Goal: Find specific page/section: Find specific page/section

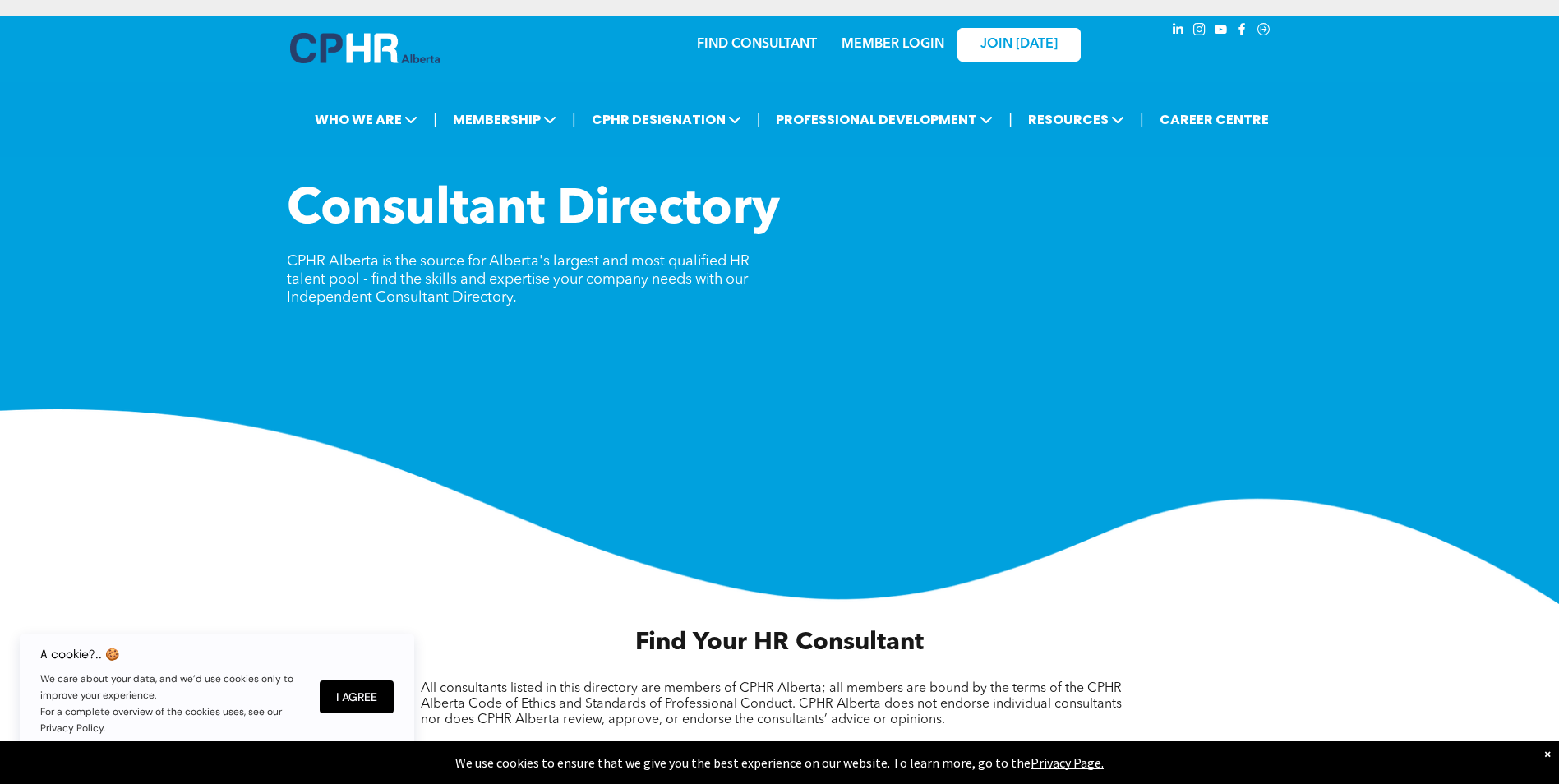
click at [789, 49] on div "MEMBER LOGIN" at bounding box center [857, 44] width 151 height 52
click at [793, 39] on div "MEMBER LOGIN" at bounding box center [857, 44] width 151 height 52
click at [787, 48] on div "MEMBER LOGIN" at bounding box center [857, 44] width 151 height 52
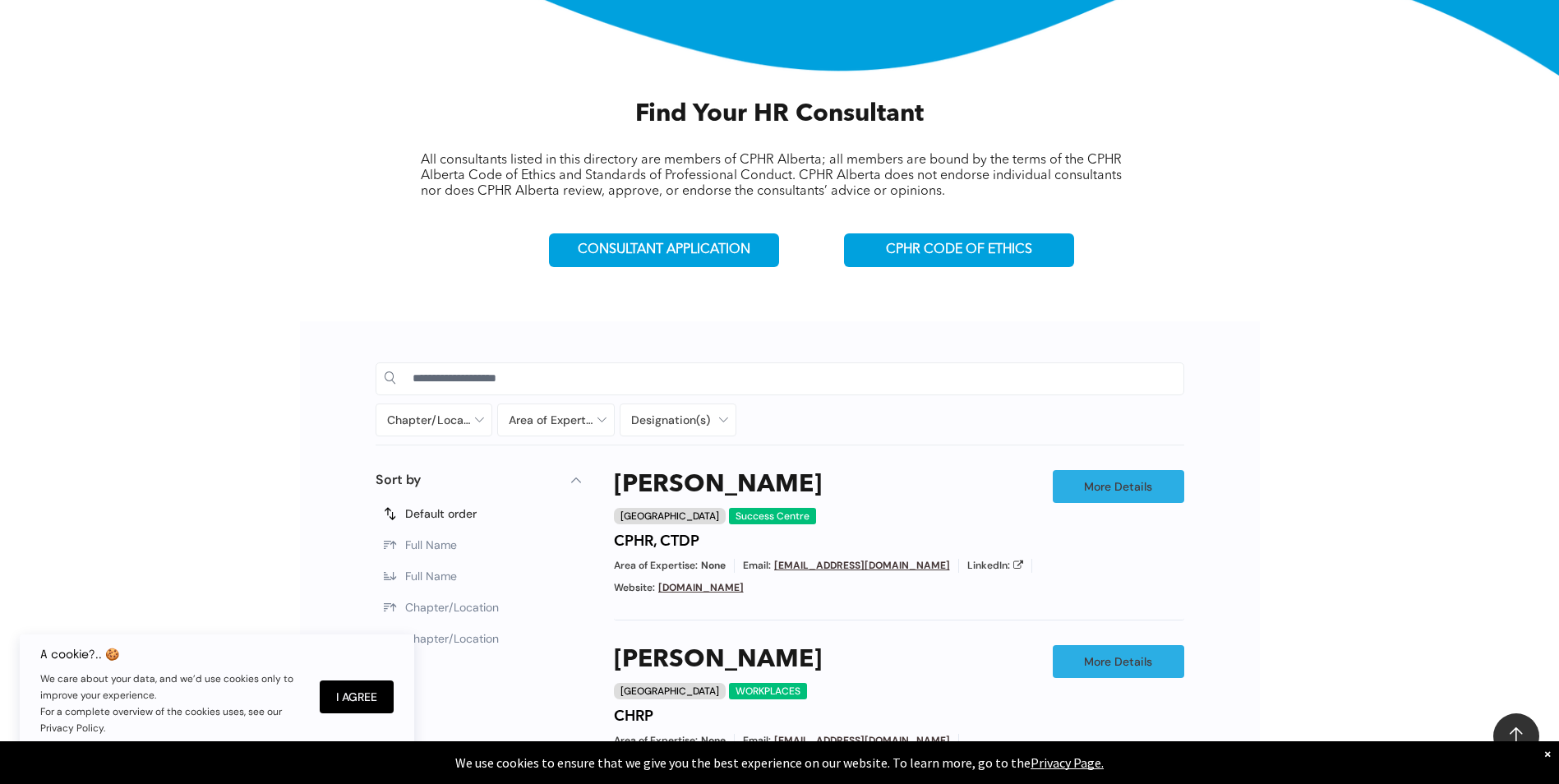
scroll to position [658, 0]
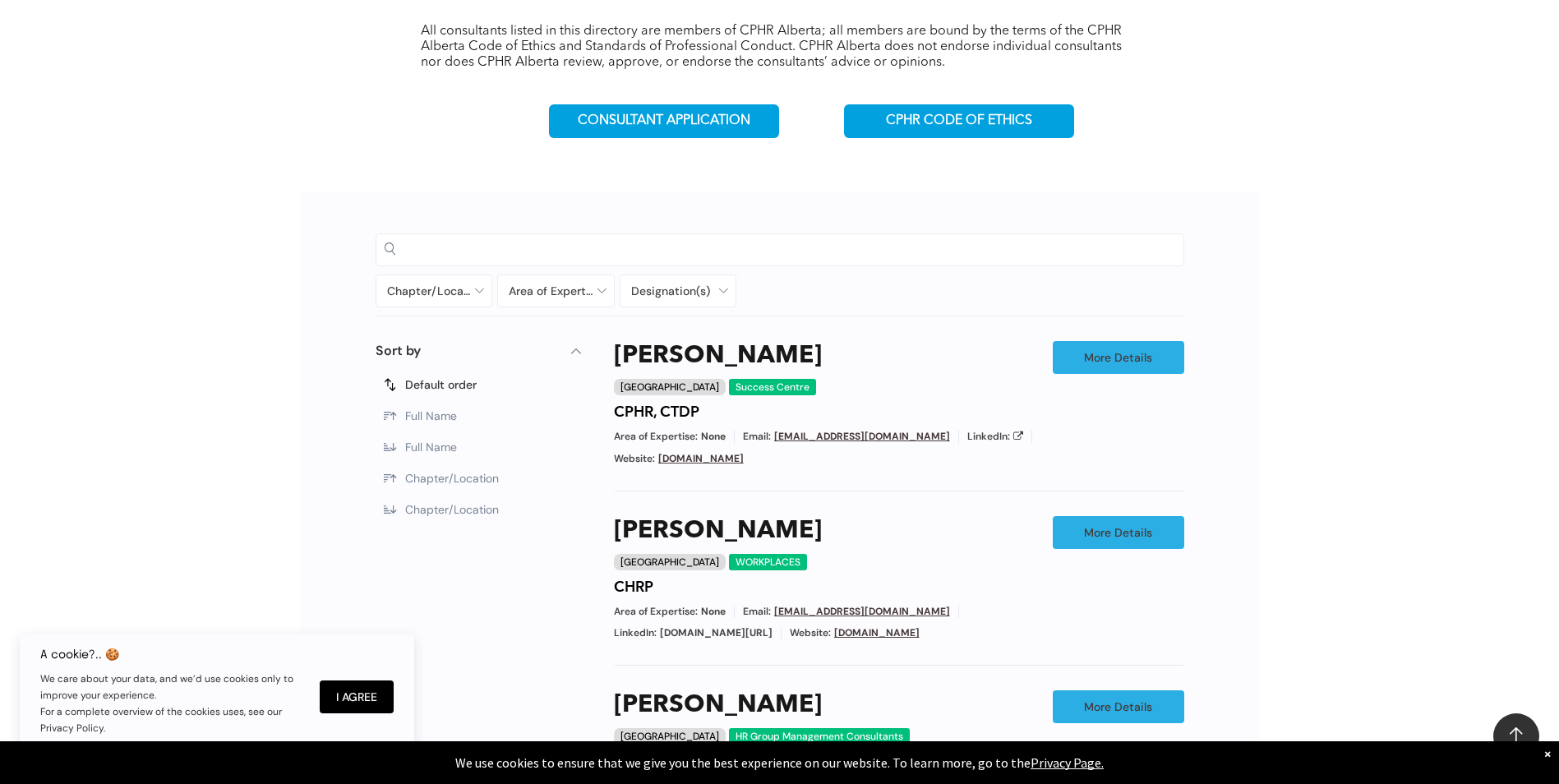
click at [502, 242] on input at bounding box center [793, 249] width 763 height 25
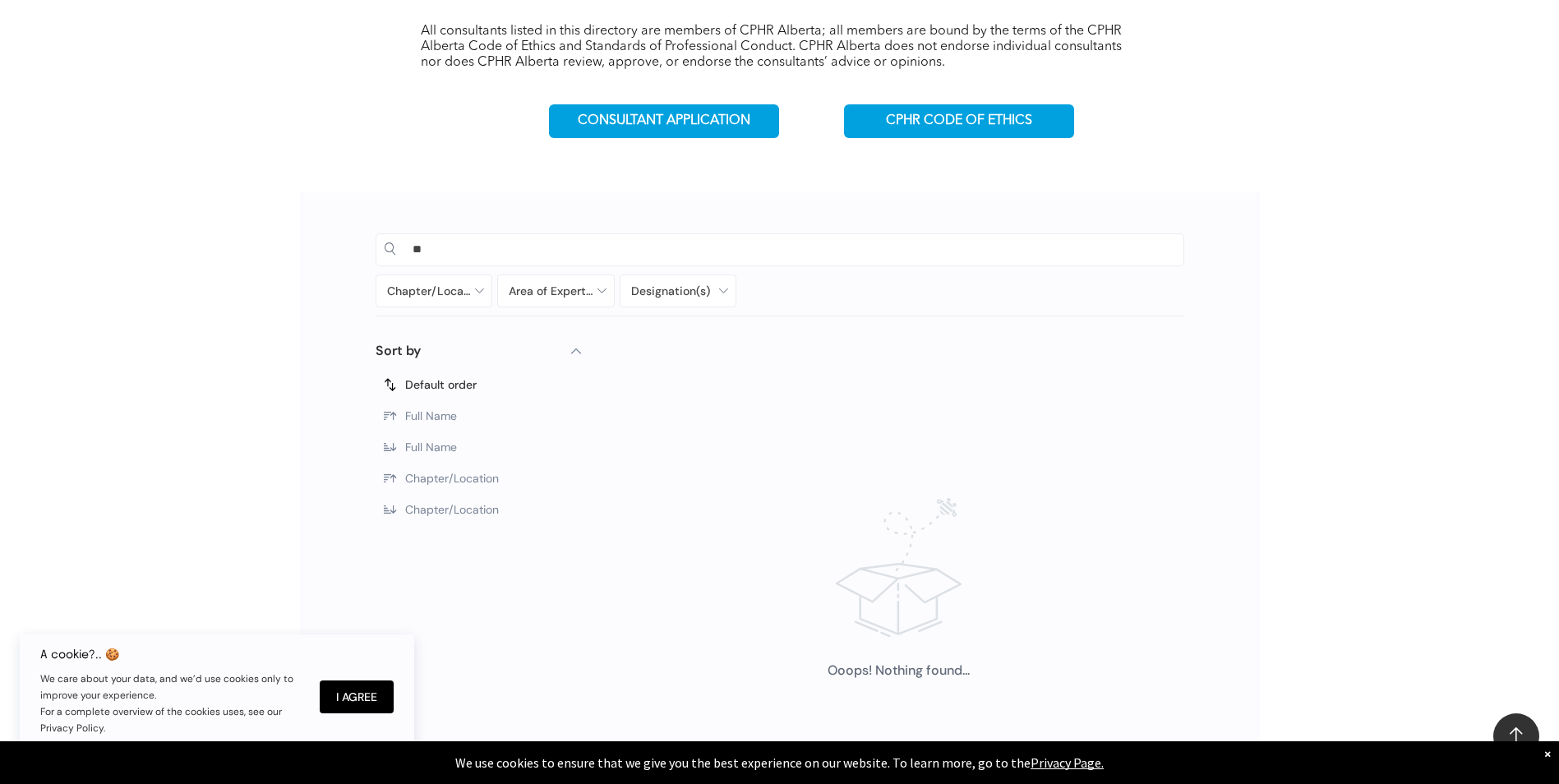
type input "*"
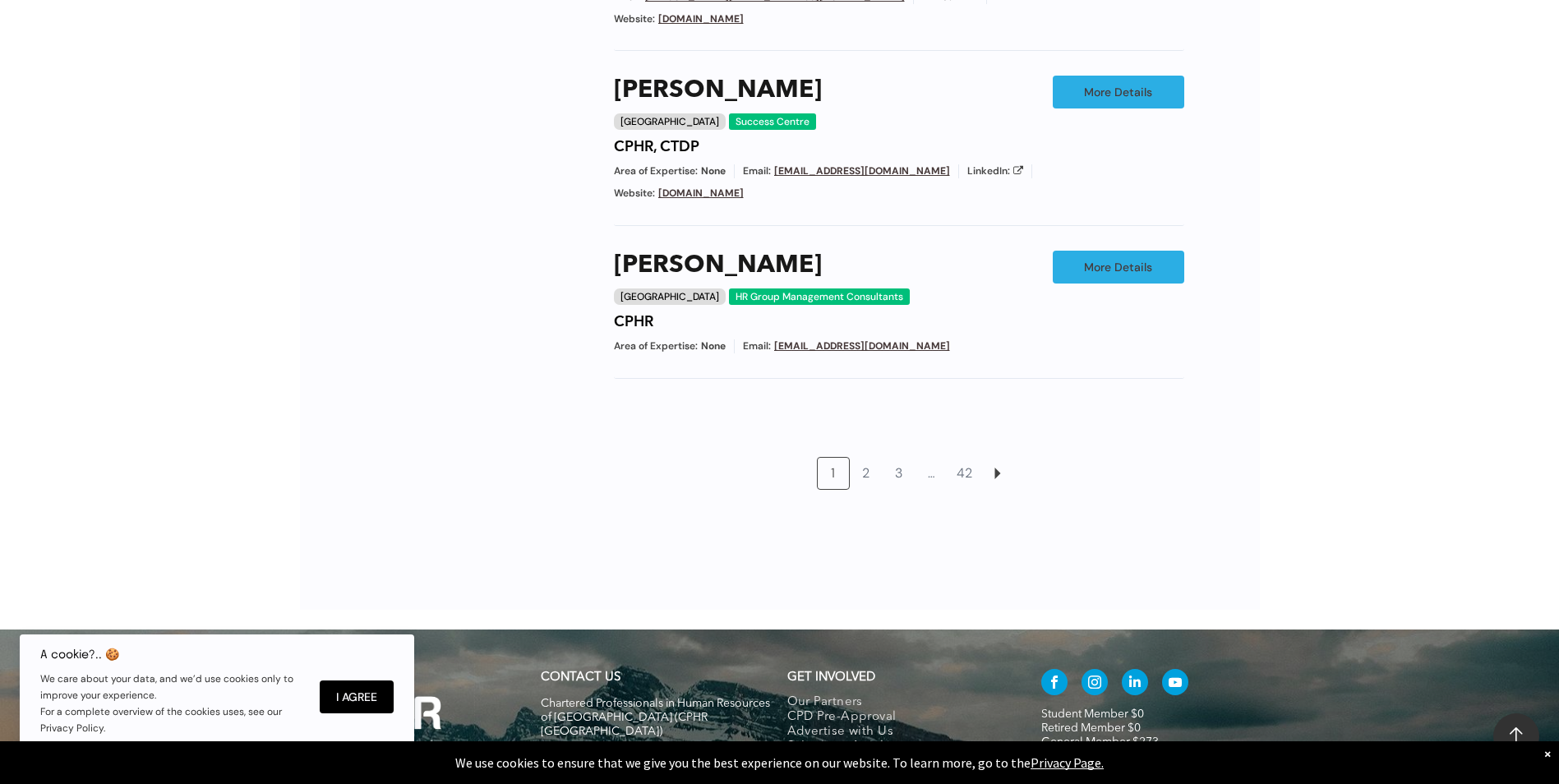
scroll to position [1625, 0]
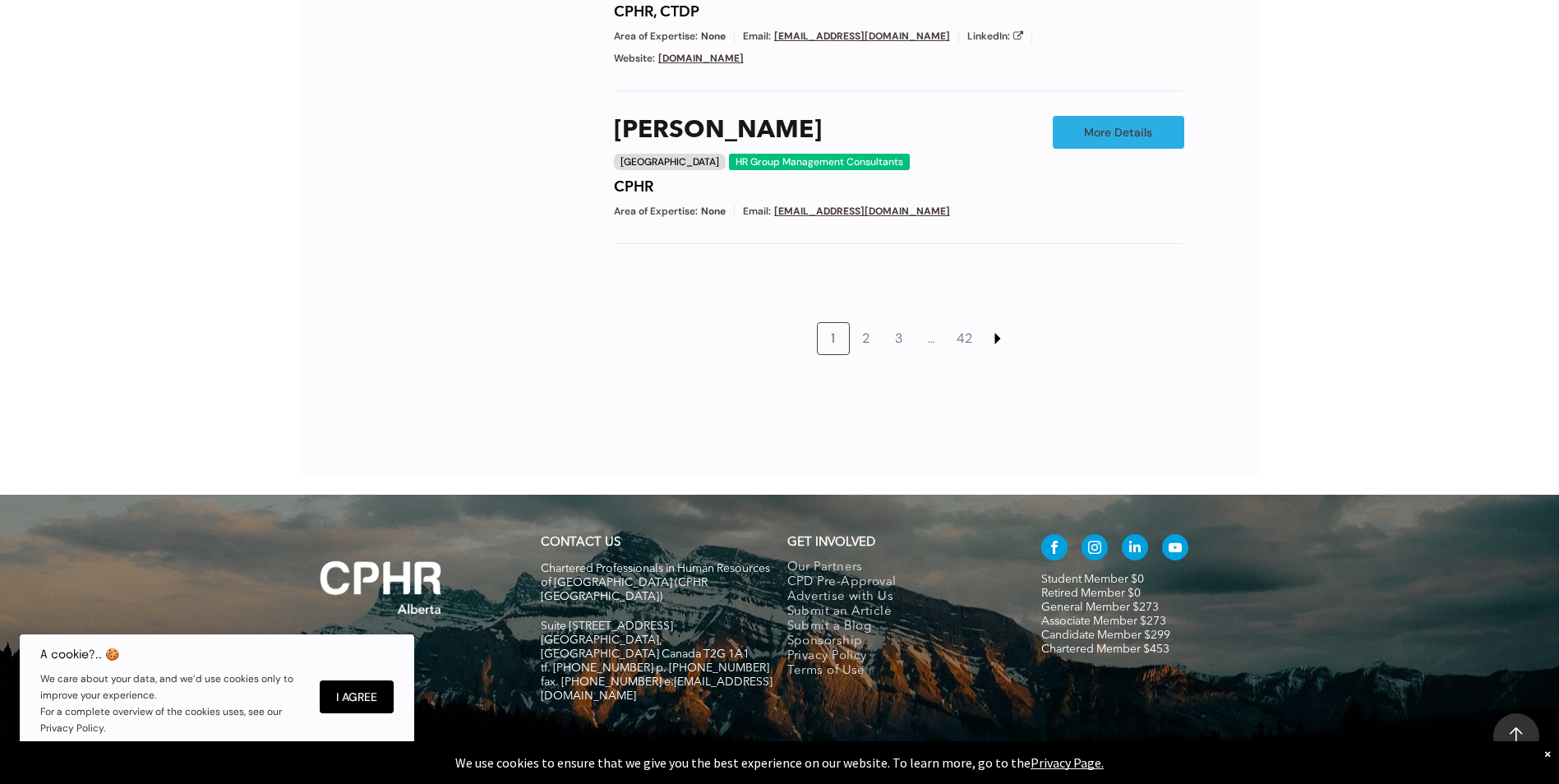
click at [992, 323] on link at bounding box center [998, 339] width 31 height 31
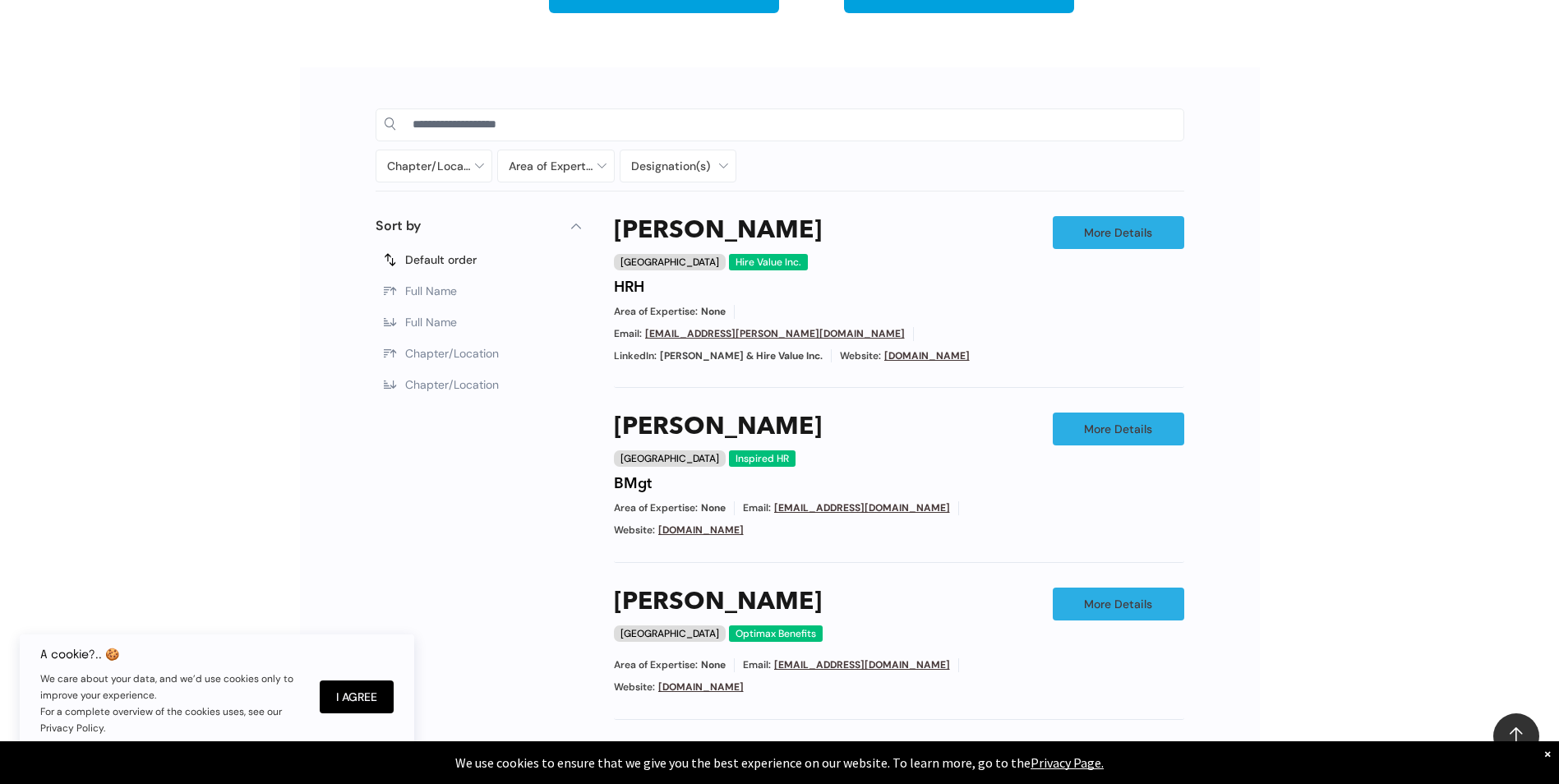
scroll to position [519, 0]
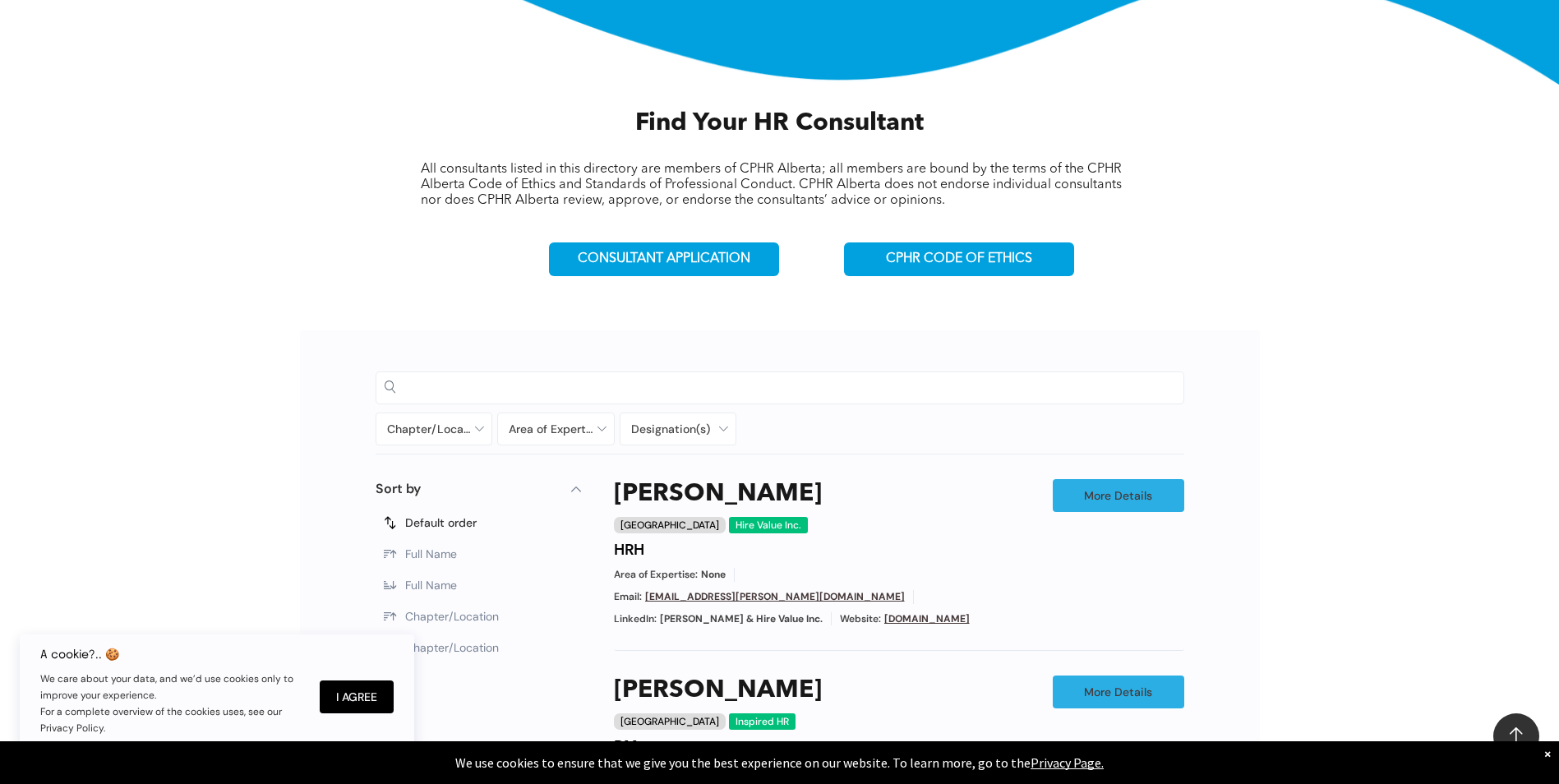
click at [527, 392] on input at bounding box center [793, 386] width 763 height 25
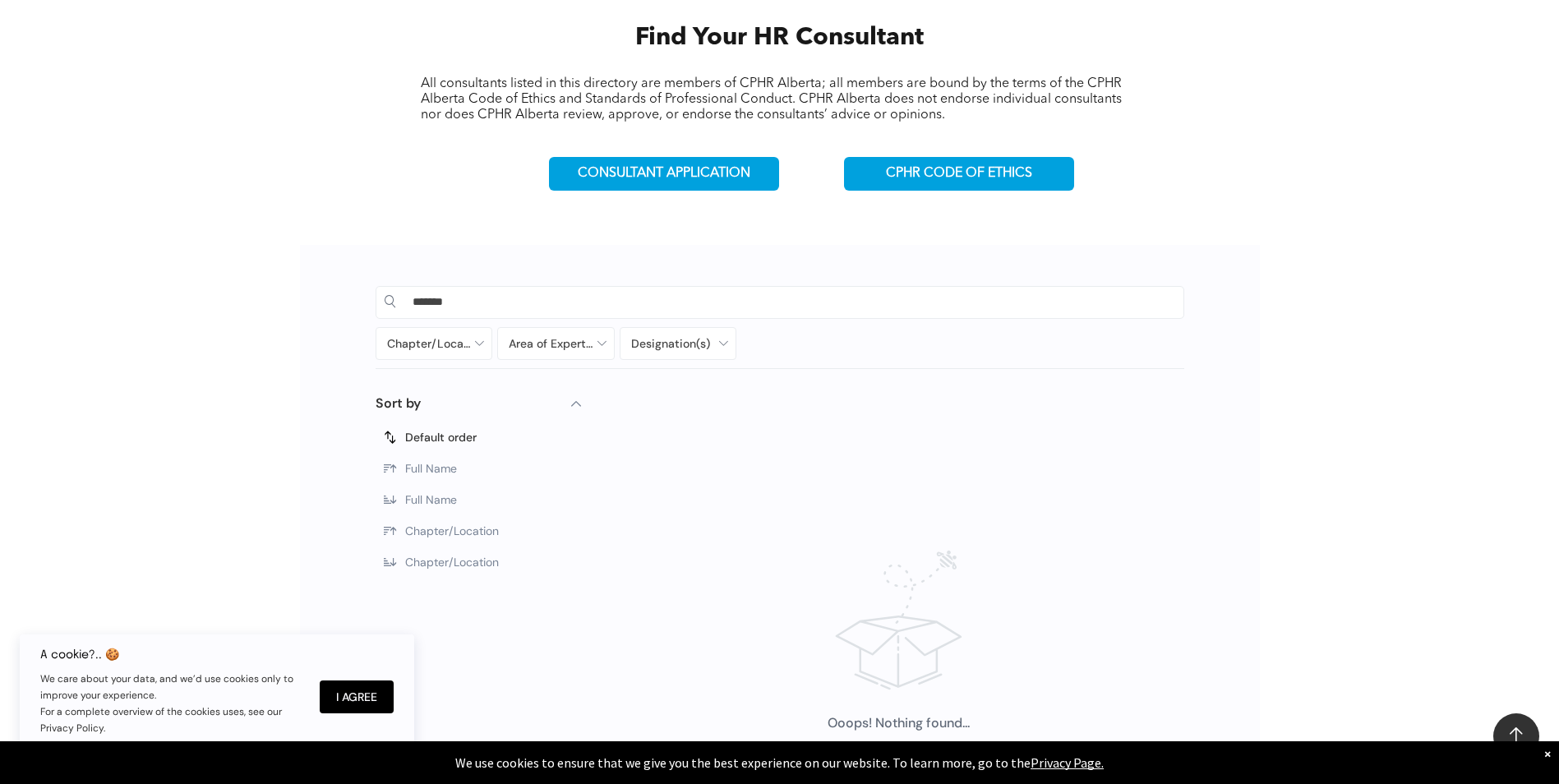
scroll to position [601, 0]
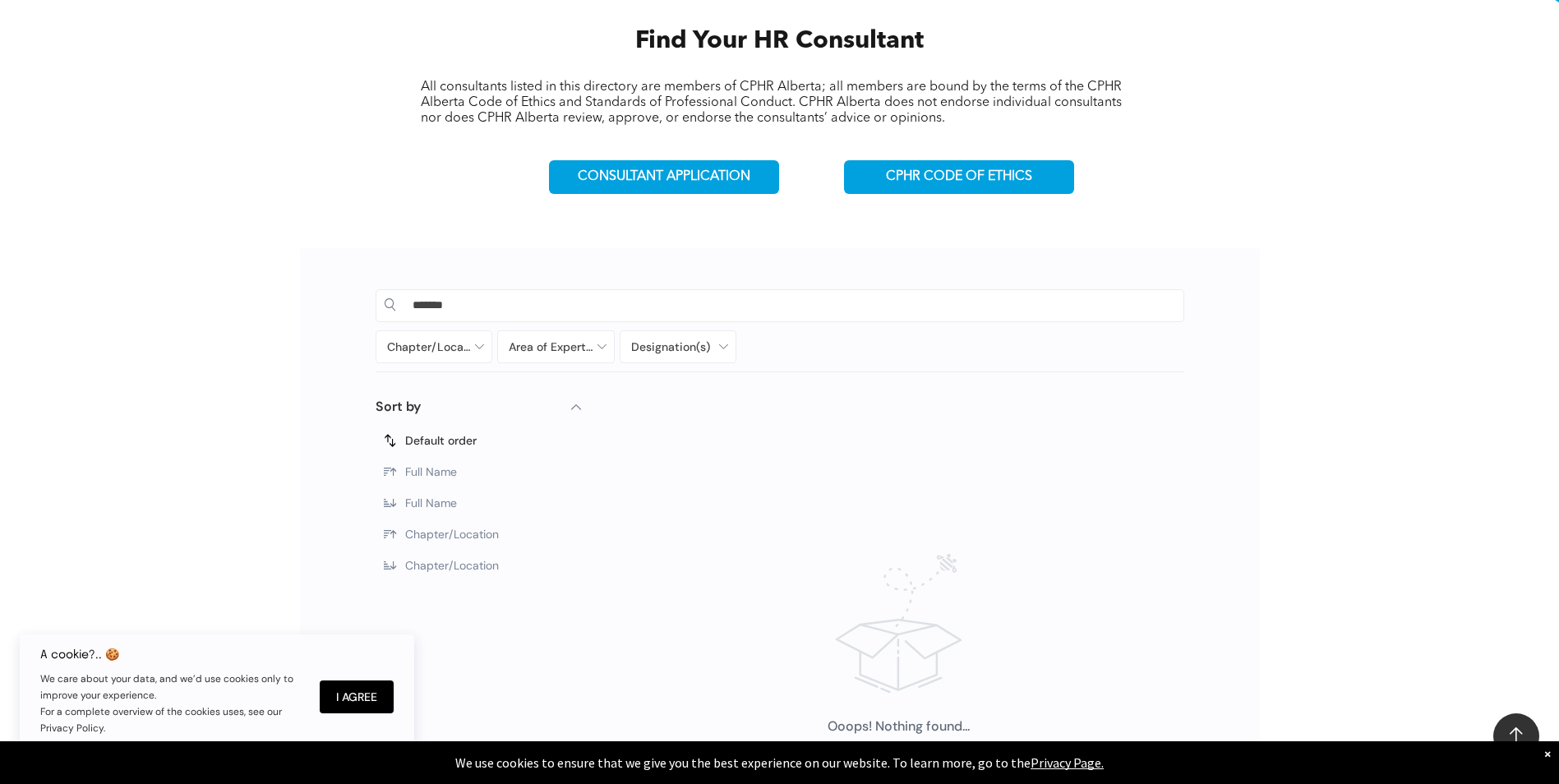
type input "*******"
click at [448, 510] on label "Full Name" at bounding box center [478, 503] width 206 height 31
click at [632, 301] on input "*******" at bounding box center [793, 304] width 763 height 25
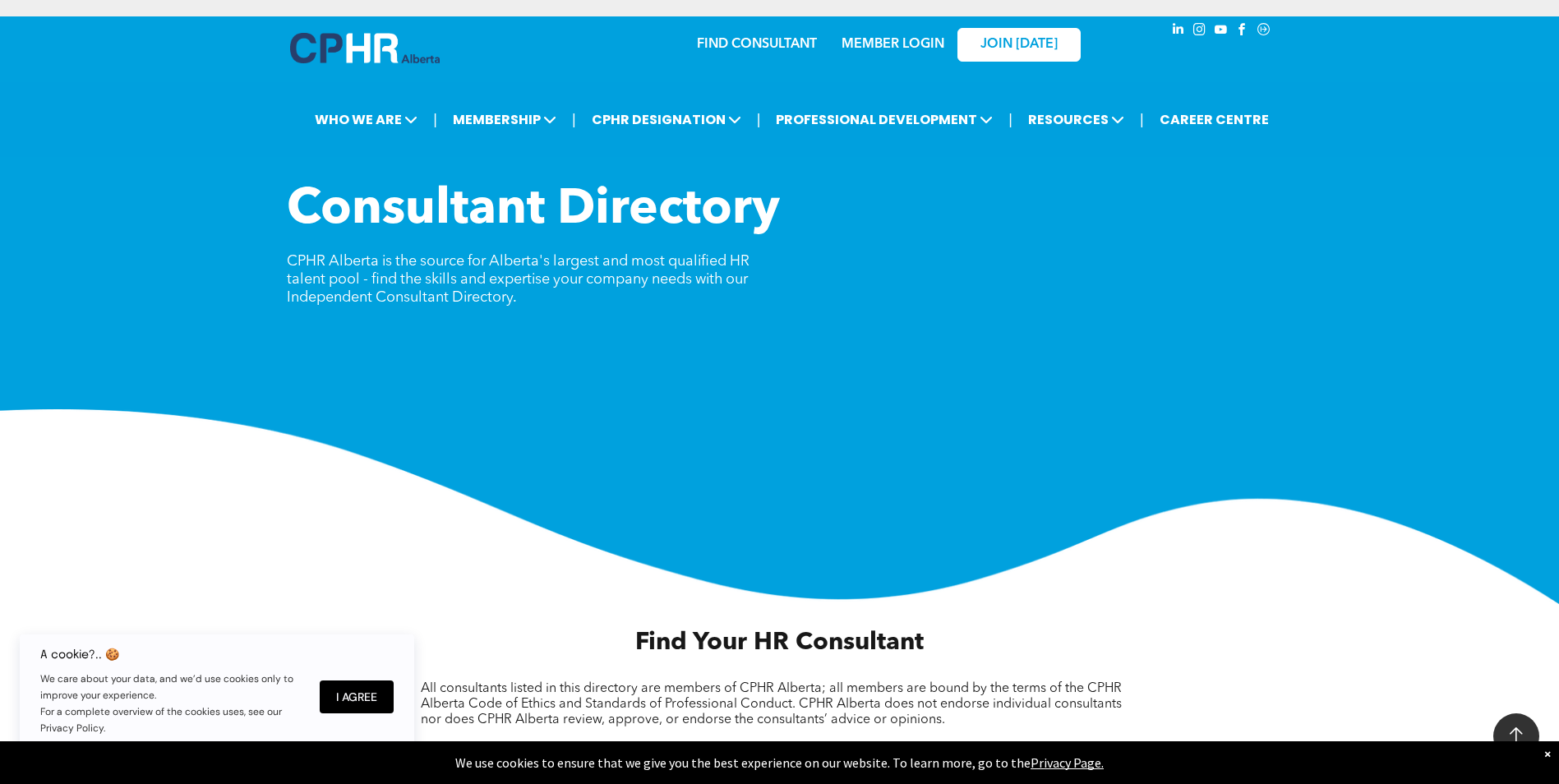
scroll to position [601, 0]
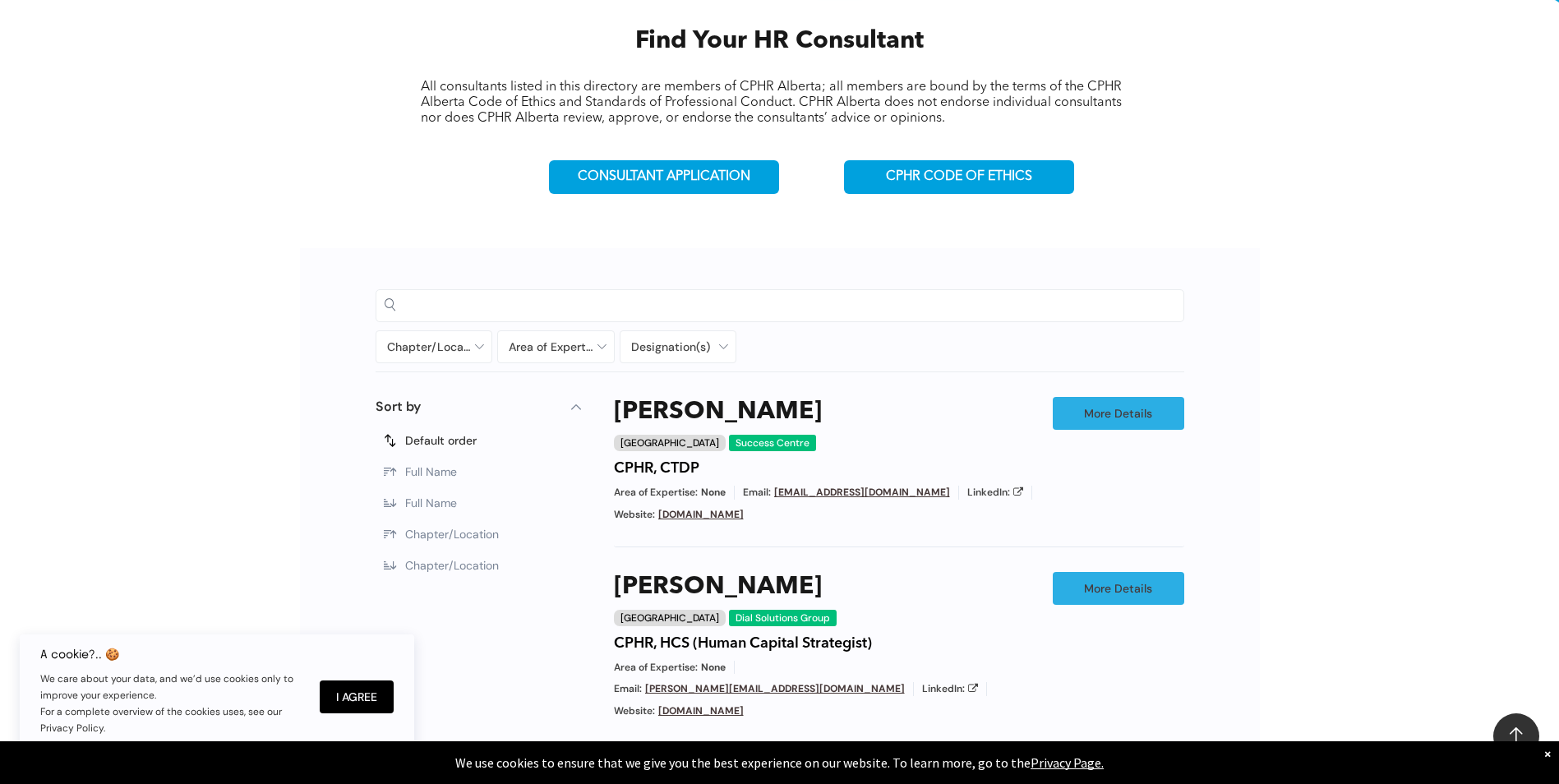
scroll to position [519, 0]
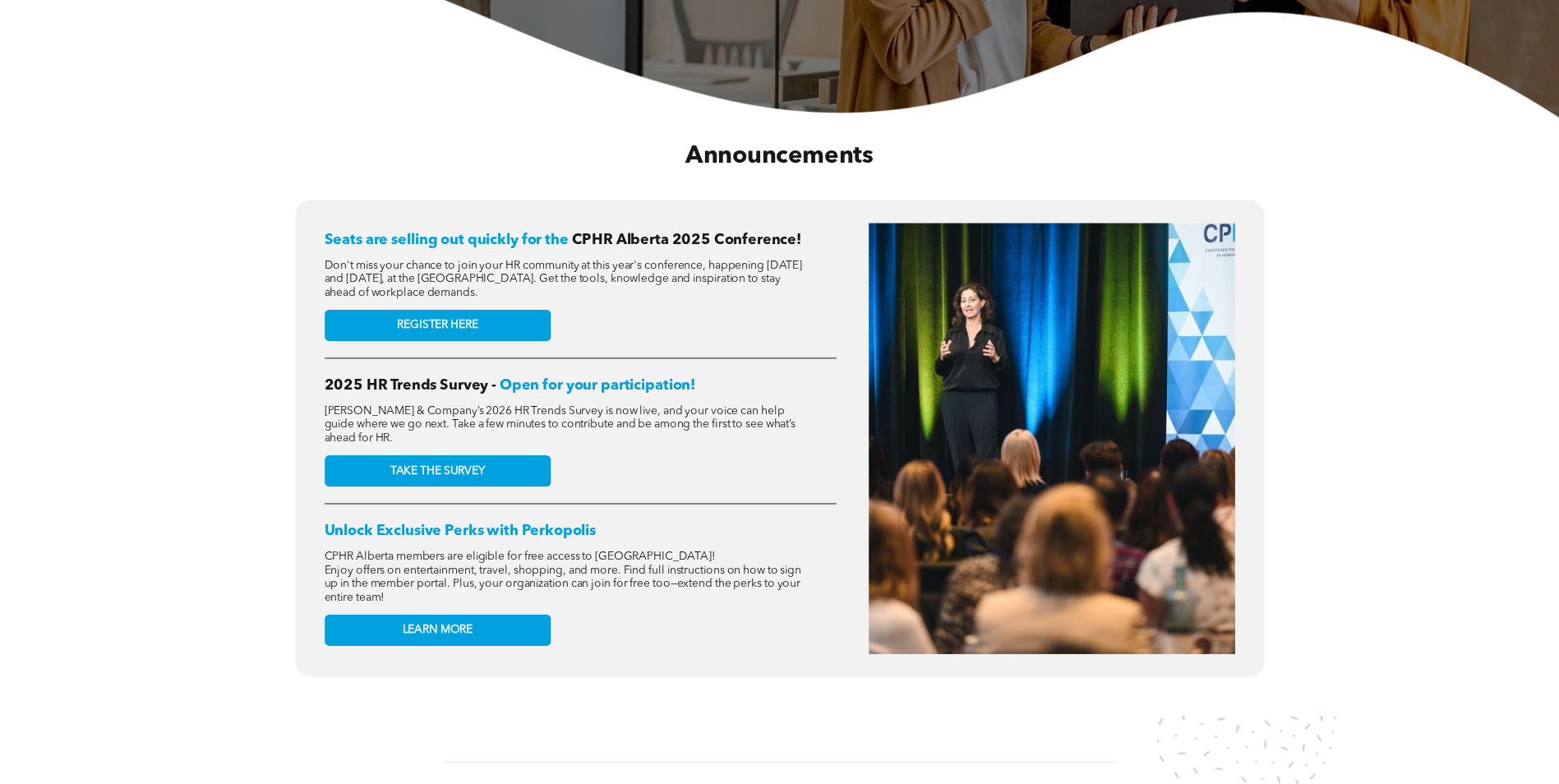
scroll to position [576, 0]
